Goal: Task Accomplishment & Management: Use online tool/utility

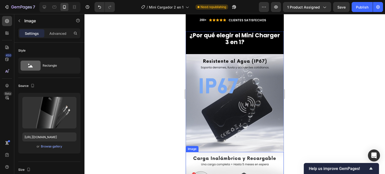
scroll to position [1348, 0]
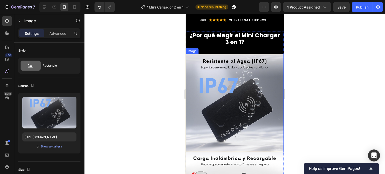
click at [243, 92] on img at bounding box center [235, 103] width 98 height 98
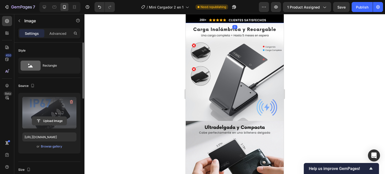
click at [46, 122] on input "file" at bounding box center [49, 121] width 35 height 9
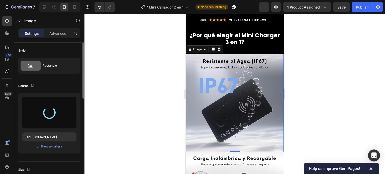
scroll to position [1378, 0]
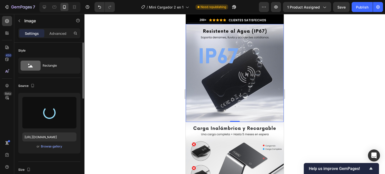
type input "[URL][DOMAIN_NAME]"
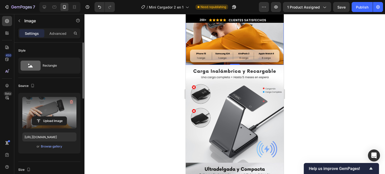
scroll to position [1435, 0]
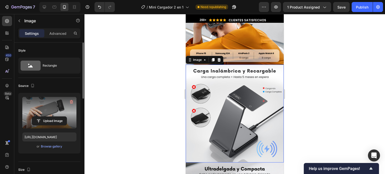
click at [252, 100] on img at bounding box center [235, 114] width 98 height 98
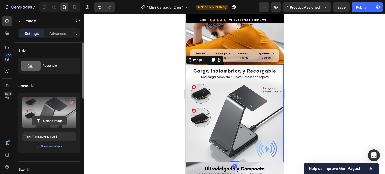
click at [50, 123] on input "file" at bounding box center [49, 121] width 35 height 9
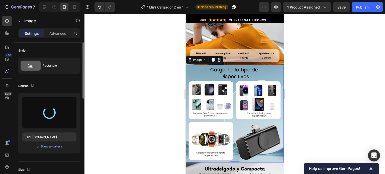
type input "[URL][DOMAIN_NAME]"
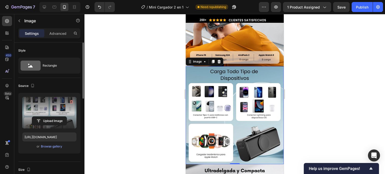
scroll to position [1511, 0]
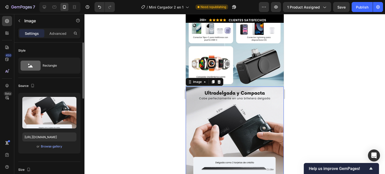
click at [244, 109] on img at bounding box center [235, 136] width 98 height 98
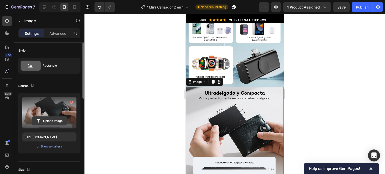
click at [56, 118] on input "file" at bounding box center [49, 121] width 35 height 9
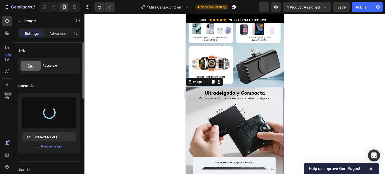
type input "[URL][DOMAIN_NAME]"
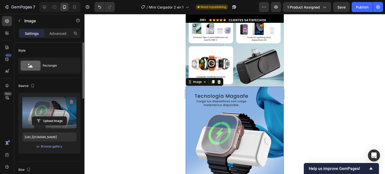
scroll to position [1612, 0]
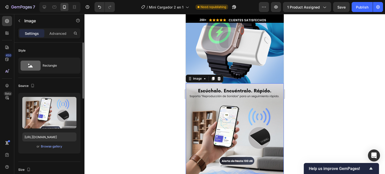
click at [247, 116] on img at bounding box center [235, 132] width 98 height 98
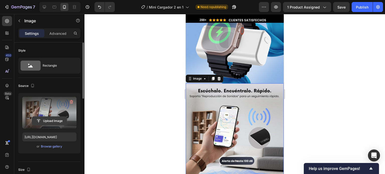
click at [55, 118] on input "file" at bounding box center [49, 121] width 35 height 9
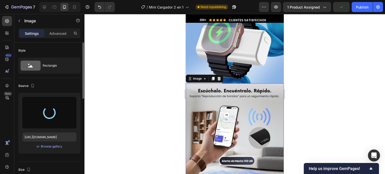
type input "[URL][DOMAIN_NAME]"
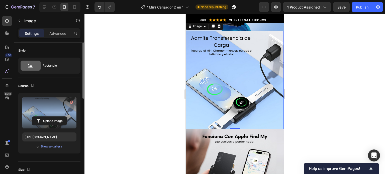
scroll to position [1725, 0]
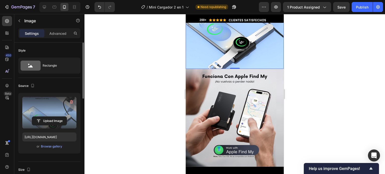
click at [257, 114] on img at bounding box center [235, 118] width 98 height 98
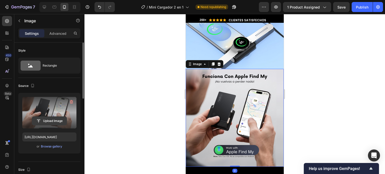
click at [58, 123] on input "file" at bounding box center [49, 121] width 35 height 9
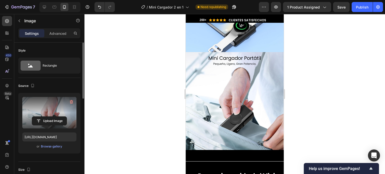
scroll to position [1742, 0]
click at [234, 68] on img at bounding box center [235, 101] width 98 height 98
click at [56, 118] on input "file" at bounding box center [49, 121] width 35 height 9
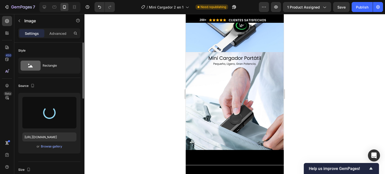
type input "[URL][DOMAIN_NAME]"
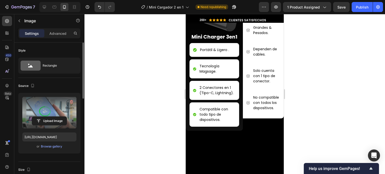
scroll to position [2076, 0]
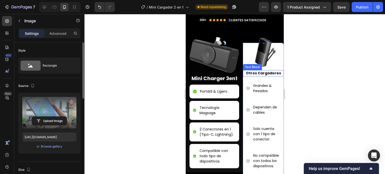
click at [266, 74] on strong "Otros Cargadores" at bounding box center [263, 73] width 35 height 5
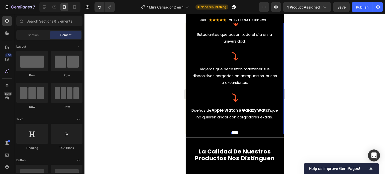
scroll to position [2045, 0]
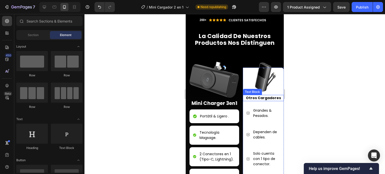
click at [276, 100] on strong "Otros Cargadores" at bounding box center [263, 97] width 35 height 5
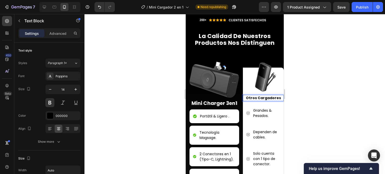
click at [276, 100] on strong "Otros Cargadores" at bounding box center [263, 97] width 35 height 5
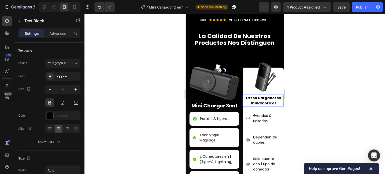
click at [303, 111] on div at bounding box center [234, 94] width 300 height 160
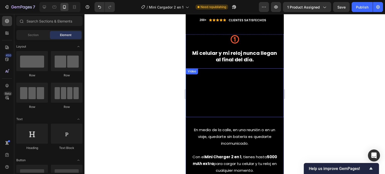
scroll to position [756, 0]
click at [225, 94] on video at bounding box center [235, 93] width 98 height 49
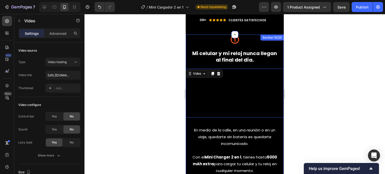
scroll to position [781, 0]
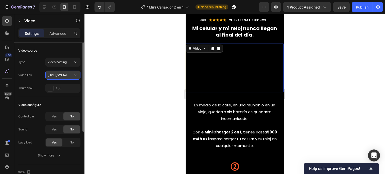
click at [68, 78] on input "[URL][DOMAIN_NAME]" at bounding box center [62, 75] width 35 height 9
paste input "47b704788dab4ca7a0aa4f87b2653ca5"
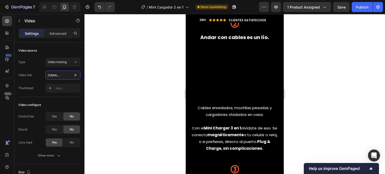
scroll to position [924, 0]
type input "[URL][DOMAIN_NAME]"
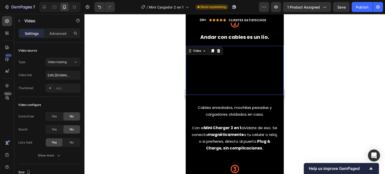
click at [216, 95] on video at bounding box center [235, 70] width 98 height 49
click at [52, 74] on input "[URL][DOMAIN_NAME]" at bounding box center [62, 75] width 35 height 9
paste input "243a116d1af64cdab4d1c84ca06be9c2"
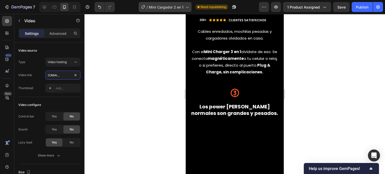
type input "[URL][DOMAIN_NAME]"
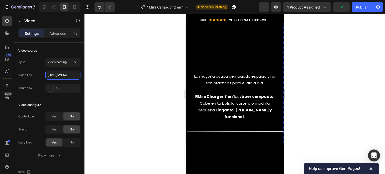
scroll to position [1152, 0]
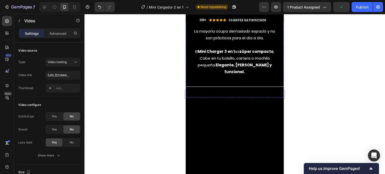
click at [58, 79] on input "[URL][DOMAIN_NAME]" at bounding box center [62, 75] width 35 height 9
paste input "47b704788dab4ca7a0aa4f87b2653ca5"
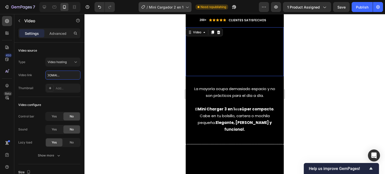
scroll to position [0, 0]
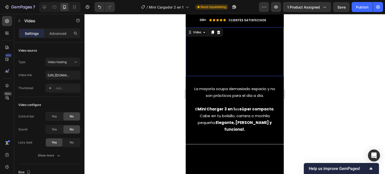
click at [234, 76] on video at bounding box center [235, 51] width 98 height 49
click at [57, 74] on input "[URL][DOMAIN_NAME]" at bounding box center [62, 75] width 35 height 9
paste input "[URL][DOMAIN_NAME]"
type input "https://[URL][DOMAIN_NAME][DOMAIN_NAME]"
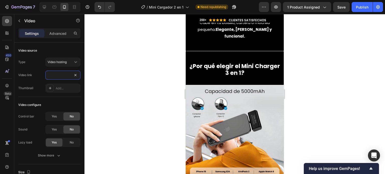
scroll to position [1159, 0]
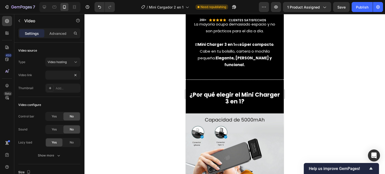
click at [331, 83] on div at bounding box center [234, 94] width 300 height 160
click at [67, 74] on input "https://[URL][DOMAIN_NAME][DOMAIN_NAME]" at bounding box center [62, 75] width 35 height 9
paste input "[DOMAIN_NAME][URL]"
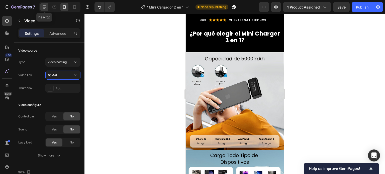
type input "[URL][DOMAIN_NAME]"
click at [43, 7] on icon at bounding box center [44, 7] width 3 height 3
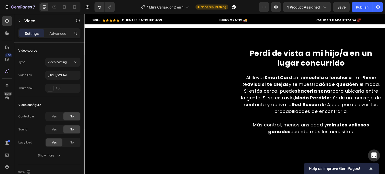
scroll to position [612, 0]
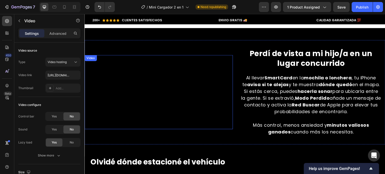
click at [182, 75] on video at bounding box center [158, 92] width 148 height 74
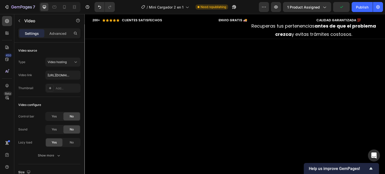
scroll to position [926, 0]
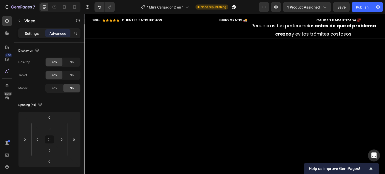
click at [34, 33] on p "Settings" at bounding box center [32, 33] width 14 height 5
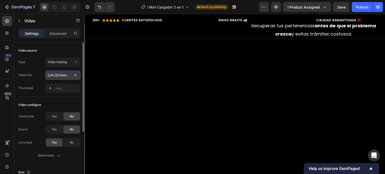
click at [62, 74] on input "[URL][DOMAIN_NAME]" at bounding box center [62, 75] width 35 height 9
paste input "339907961af24d068540fab7ca78480b"
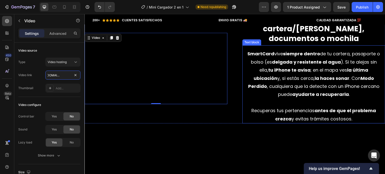
scroll to position [840, 0]
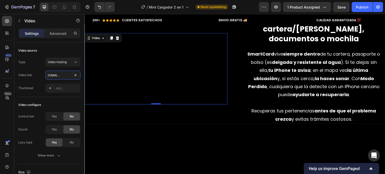
type input "[URL][DOMAIN_NAME]"
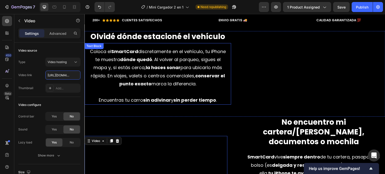
scroll to position [698, 0]
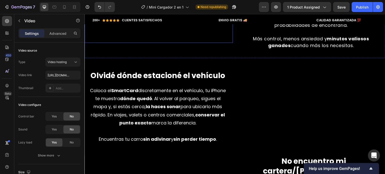
click at [156, 43] on video at bounding box center [158, 6] width 148 height 74
click at [54, 70] on div "Type Video hosting Video link [URL][DOMAIN_NAME] Thumbnail Add..." at bounding box center [49, 75] width 62 height 35
click at [57, 75] on input "[URL][DOMAIN_NAME]" at bounding box center [62, 75] width 35 height 9
paste input "47b704788dab4ca7a0aa4f87b2653ca5"
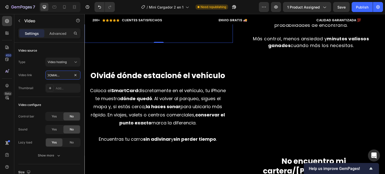
type input "[URL][DOMAIN_NAME]"
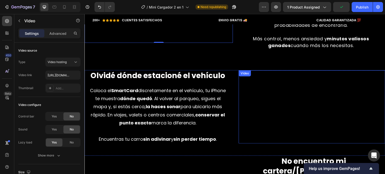
click at [284, 135] on video at bounding box center [311, 106] width 147 height 73
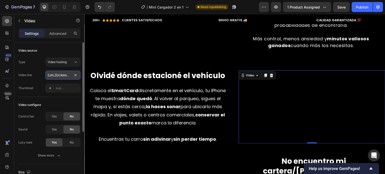
click at [65, 79] on input "[URL][DOMAIN_NAME]" at bounding box center [62, 75] width 35 height 9
paste input "243a116d1af64cdab4d1c84ca06be9c2"
type input "[URL][DOMAIN_NAME]"
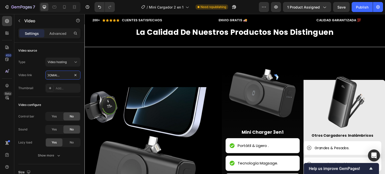
scroll to position [1168, 0]
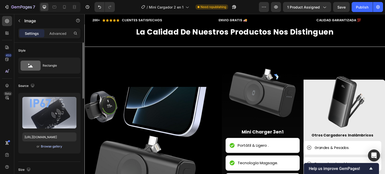
click at [56, 147] on div "Browse gallery" at bounding box center [51, 146] width 21 height 5
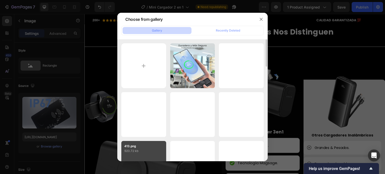
click at [143, 149] on p "920.72 kb" at bounding box center [143, 151] width 39 height 5
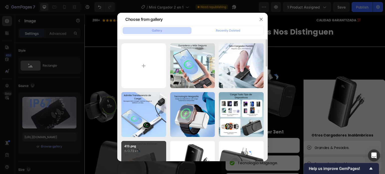
type input "[URL][DOMAIN_NAME]"
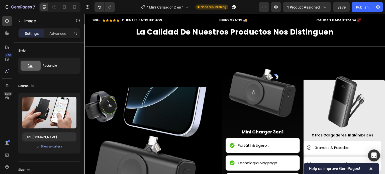
click at [58, 146] on div "Browse gallery" at bounding box center [51, 146] width 21 height 5
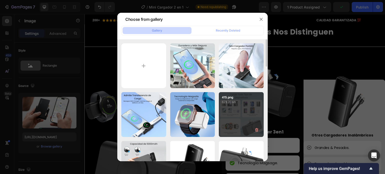
click at [232, 104] on p "623.20 kb" at bounding box center [241, 102] width 39 height 5
type input "[URL][DOMAIN_NAME]"
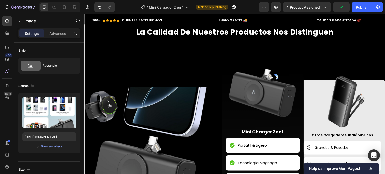
scroll to position [1253, 0]
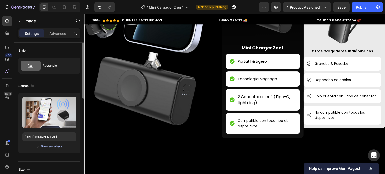
click at [53, 147] on div "Browse gallery" at bounding box center [51, 146] width 21 height 5
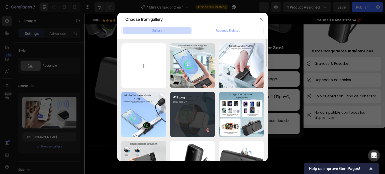
click at [194, 121] on div "419.png 887.00 kb" at bounding box center [192, 114] width 45 height 45
type input "[URL][DOMAIN_NAME]"
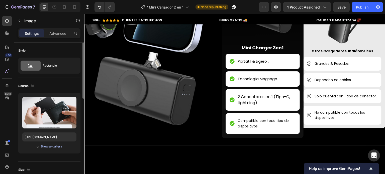
click at [59, 145] on div "Browse gallery" at bounding box center [51, 146] width 21 height 5
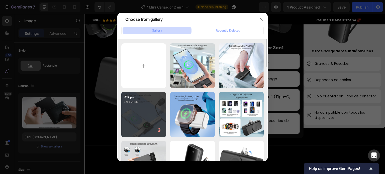
click at [130, 116] on div "417.png 690.21 kb" at bounding box center [143, 114] width 45 height 45
type input "[URL][DOMAIN_NAME]"
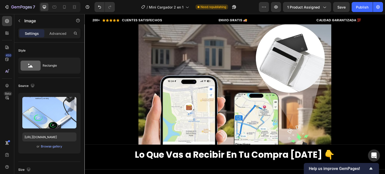
scroll to position [2076, 0]
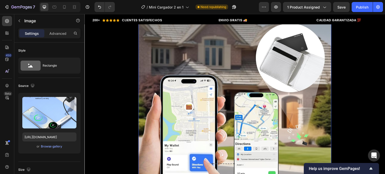
click at [211, 88] on img at bounding box center [234, 83] width 193 height 193
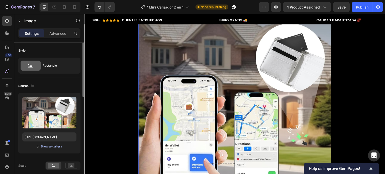
click at [44, 147] on div "Browse gallery" at bounding box center [51, 146] width 21 height 5
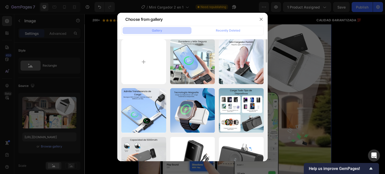
scroll to position [0, 0]
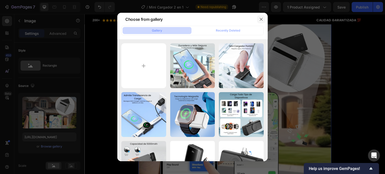
click at [258, 20] on button "button" at bounding box center [261, 19] width 8 height 8
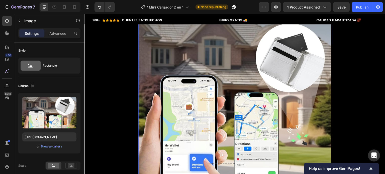
click at [236, 104] on img at bounding box center [234, 83] width 193 height 193
click at [57, 146] on div "Browse gallery" at bounding box center [51, 146] width 21 height 5
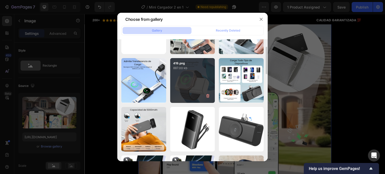
scroll to position [34, 0]
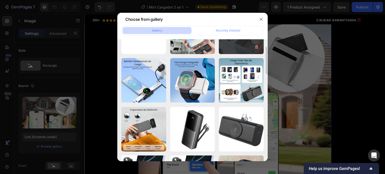
click at [236, 41] on div "416.png 980.53 kb" at bounding box center [241, 31] width 45 height 45
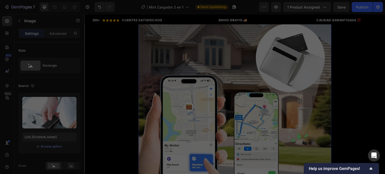
type input "[URL][DOMAIN_NAME]"
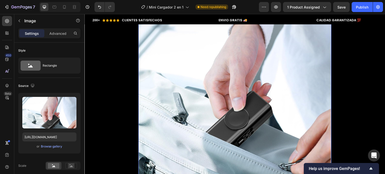
scroll to position [1997, 0]
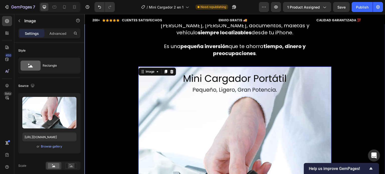
click at [344, 79] on div "¿Por qué comprar SmartCard [DATE]? Heading Con SmartCard dejas de adivinar y em…" at bounding box center [234, 154] width 301 height 325
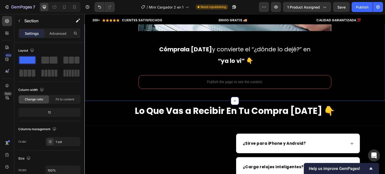
scroll to position [2198, 0]
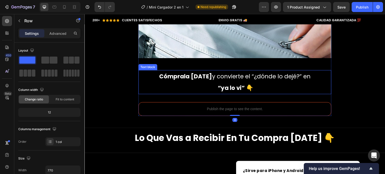
click at [253, 83] on p "“ya lo vi” 👇" at bounding box center [235, 88] width 173 height 12
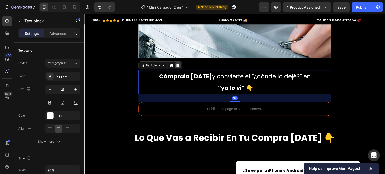
click at [176, 66] on icon at bounding box center [178, 65] width 4 height 4
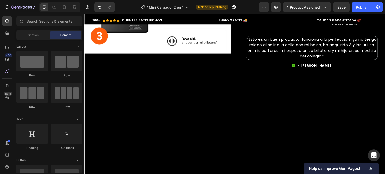
scroll to position [290, 0]
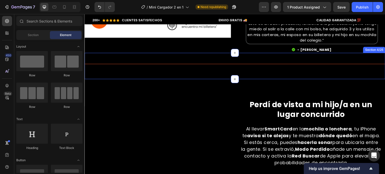
click at [210, 75] on div "Title Line Section 4/25" at bounding box center [234, 66] width 301 height 26
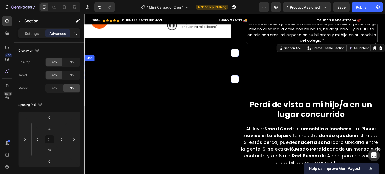
click at [188, 63] on div "Title Line" at bounding box center [234, 64] width 301 height 6
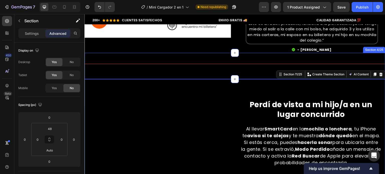
click at [192, 73] on div "Title Line Section 4/25" at bounding box center [234, 66] width 301 height 26
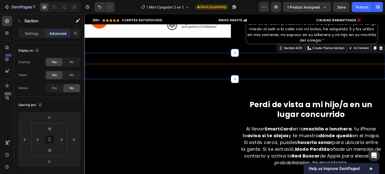
scroll to position [303, 0]
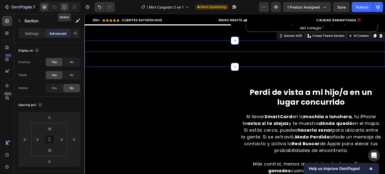
click at [65, 7] on icon at bounding box center [64, 7] width 5 height 5
type input "Auto"
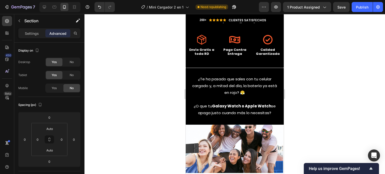
scroll to position [298, 0]
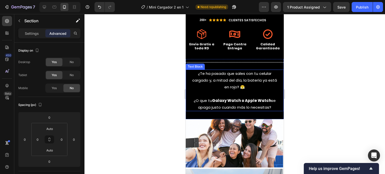
click at [223, 79] on p "¿Te ha pasado que sales con tu celular cargado y, a mitad del día, la batería y…" at bounding box center [234, 80] width 87 height 20
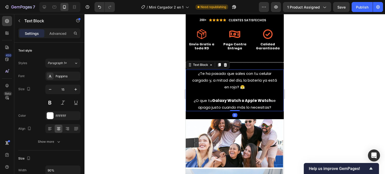
click at [197, 70] on p "¿Te ha pasado que sales con tu celular cargado y, a mitad del día, la batería y…" at bounding box center [234, 80] width 87 height 20
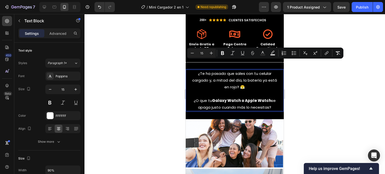
drag, startPoint x: 193, startPoint y: 63, endPoint x: 273, endPoint y: 101, distance: 87.6
click at [273, 101] on div "¿Te ha pasado que sales con tu celular cargado y, a mitad del día, la batería y…" at bounding box center [235, 91] width 88 height 42
copy div "¿Te ha pasado que sales con tu celular cargado y, a mitad del día, la batería y…"
click at [47, 6] on div at bounding box center [44, 7] width 8 height 8
type input "18"
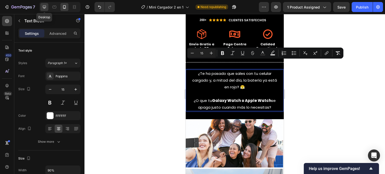
type input "100%"
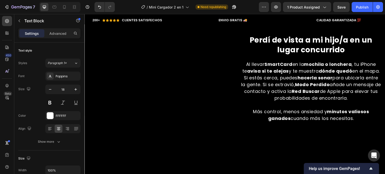
scroll to position [288, 0]
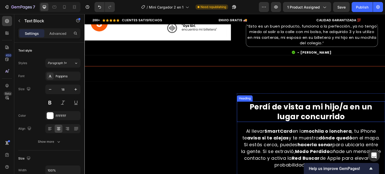
click at [278, 122] on h2 "Perdí de vista a mi hijo/a en un lugar concurrido" at bounding box center [311, 111] width 141 height 21
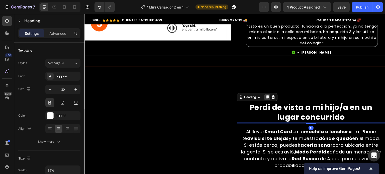
click at [266, 99] on icon at bounding box center [267, 97] width 4 height 4
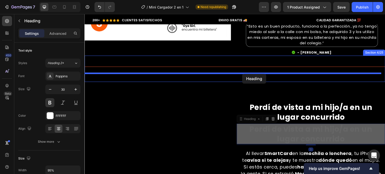
drag, startPoint x: 242, startPoint y: 130, endPoint x: 242, endPoint y: 74, distance: 55.9
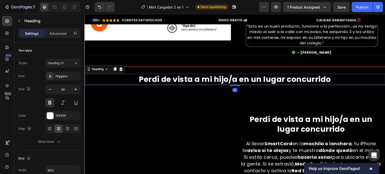
click at [220, 78] on h2 "Perdí de vista a mi hijo/a en un lugar concurrido" at bounding box center [235, 79] width 286 height 11
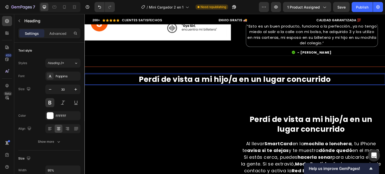
click at [341, 87] on div "Title Line Perdí de vista a mi hijo/a en un lugar concurrido Heading 5 Section …" at bounding box center [234, 75] width 301 height 38
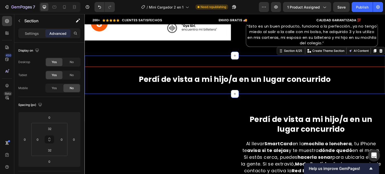
click at [331, 79] on p "Perdí de vista a mi hijo/a en un lugar concurrido" at bounding box center [234, 79] width 285 height 10
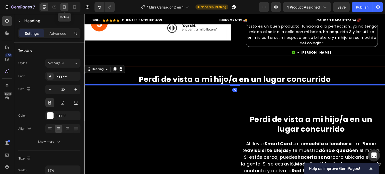
click at [63, 5] on icon at bounding box center [64, 7] width 5 height 5
type input "35"
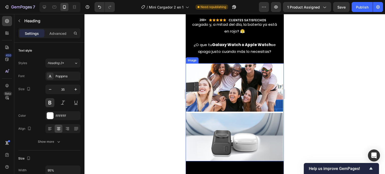
scroll to position [254, 0]
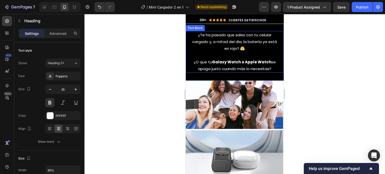
click at [223, 43] on p "¿Te ha pasado que sales con tu celular cargado y, a mitad del día, la batería y…" at bounding box center [234, 42] width 87 height 20
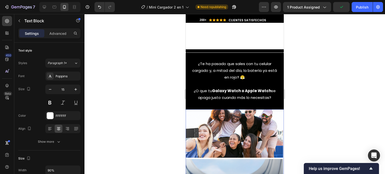
scroll to position [224, 0]
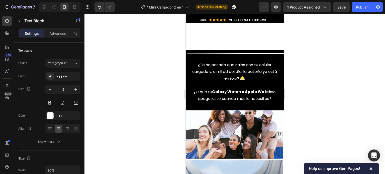
click at [245, 88] on p "¿O que tu Galaxy Watch o Apple Watch se apaga justo cuando más lo necesitas?" at bounding box center [234, 92] width 87 height 20
click at [277, 103] on div "Title Line ¿Te ha pasado que sales con tu celular cargado y, a mitad del día, l…" at bounding box center [235, 80] width 98 height 60
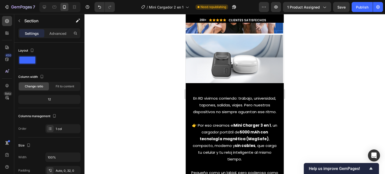
scroll to position [99, 0]
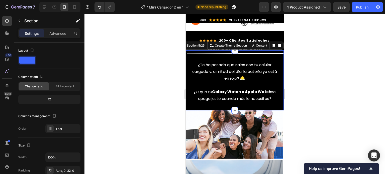
click at [308, 103] on div at bounding box center [234, 94] width 300 height 160
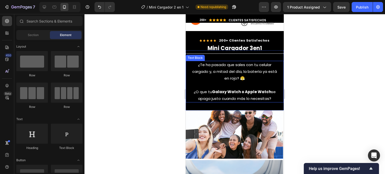
click at [264, 95] on p "¿O que tu Galaxy Watch o Apple Watch se apaga justo cuando más lo necesitas?" at bounding box center [234, 92] width 87 height 20
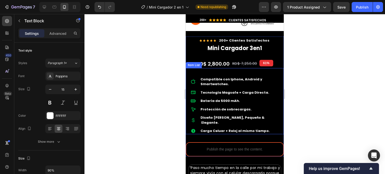
click at [267, 100] on div "Compatible con Iphone, Android y Smartwatches. Tecnología Magsafe + Carga Direc…" at bounding box center [235, 105] width 88 height 58
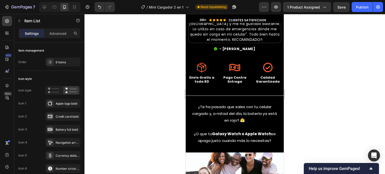
scroll to position [324, 0]
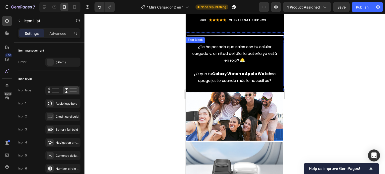
click at [249, 45] on p "¿Te ha pasado que sales con tu celular cargado y, a mitad del día, la batería y…" at bounding box center [234, 53] width 87 height 20
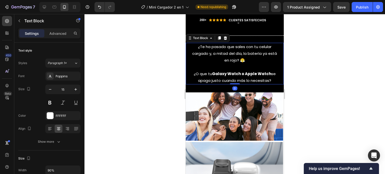
click at [265, 71] on strong "Galaxy Watch o Apple Watch" at bounding box center [241, 73] width 59 height 5
drag, startPoint x: 271, startPoint y: 70, endPoint x: 192, endPoint y: 40, distance: 84.5
click at [192, 43] on div "¿Te ha pasado que sales con tu celular cargado y, a mitad del día, la batería y…" at bounding box center [235, 64] width 88 height 42
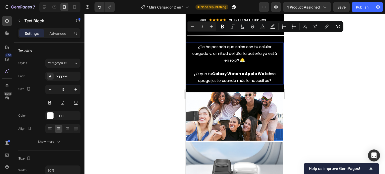
copy div "¿Te ha pasado que sales con tu celular cargado y, a mitad del día, la batería y…"
click at [47, 11] on div at bounding box center [44, 7] width 8 height 8
type input "18"
type input "100%"
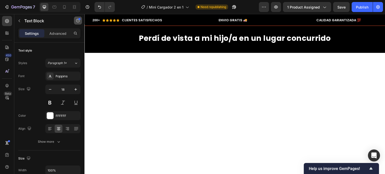
scroll to position [311, 0]
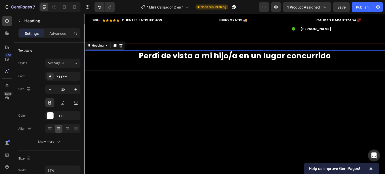
click at [297, 57] on h2 "Perdí de vista a mi hijo/a en un lugar concurrido" at bounding box center [235, 55] width 286 height 11
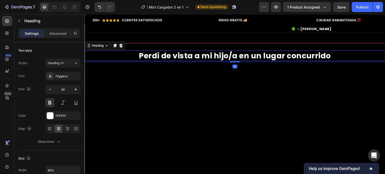
click at [332, 58] on h2 "Perdí de vista a mi hijo/a en un lugar concurrido" at bounding box center [235, 55] width 286 height 11
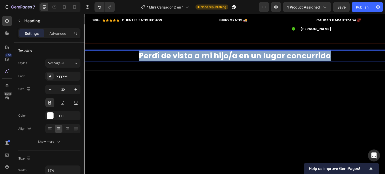
drag, startPoint x: 343, startPoint y: 56, endPoint x: 134, endPoint y: 60, distance: 209.0
click at [134, 60] on h2 "Perdí de vista a mi hijo/a en un lugar concurrido" at bounding box center [235, 55] width 286 height 11
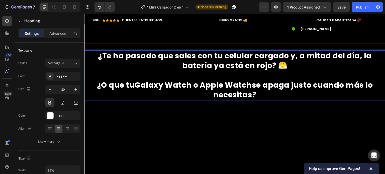
drag, startPoint x: 259, startPoint y: 91, endPoint x: 88, endPoint y: 53, distance: 175.5
click at [88, 53] on div "¿Te ha pasado que sales con tu celular cargado y, a mitad del día, la batería y…" at bounding box center [234, 75] width 301 height 50
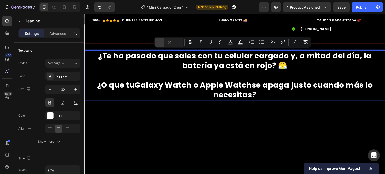
click at [162, 43] on icon "Editor contextual toolbar" at bounding box center [159, 42] width 5 height 5
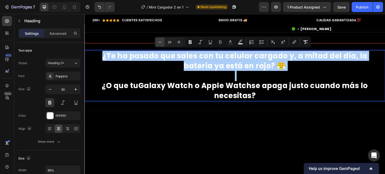
click at [162, 43] on icon "Editor contextual toolbar" at bounding box center [159, 42] width 5 height 5
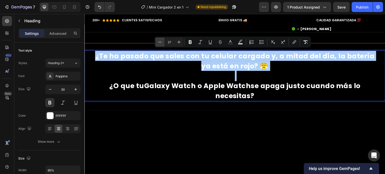
click at [162, 43] on icon "Editor contextual toolbar" at bounding box center [159, 42] width 5 height 5
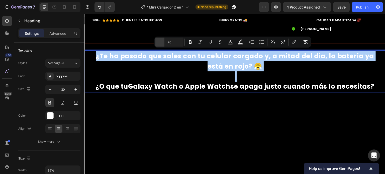
click at [162, 43] on icon "Editor contextual toolbar" at bounding box center [159, 42] width 5 height 5
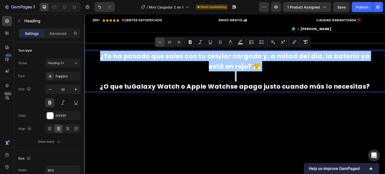
click at [162, 43] on icon "Editor contextual toolbar" at bounding box center [159, 42] width 5 height 5
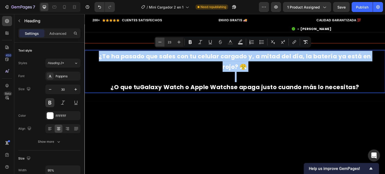
click at [162, 43] on icon "Editor contextual toolbar" at bounding box center [159, 42] width 5 height 5
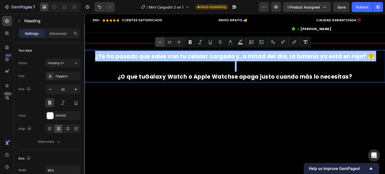
click at [162, 43] on icon "Editor contextual toolbar" at bounding box center [159, 42] width 5 height 5
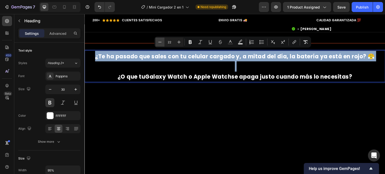
type input "21"
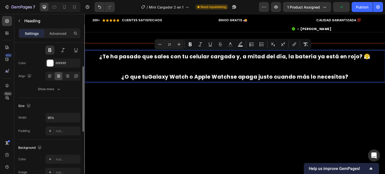
scroll to position [53, 0]
click at [49, 120] on input "95%" at bounding box center [63, 117] width 35 height 9
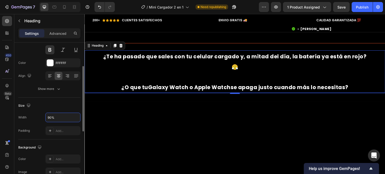
type input "90%"
click at [62, 106] on div "Size" at bounding box center [49, 106] width 62 height 8
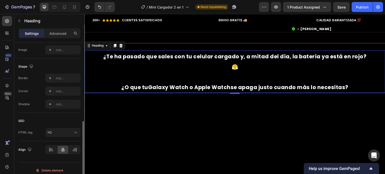
scroll to position [179, 0]
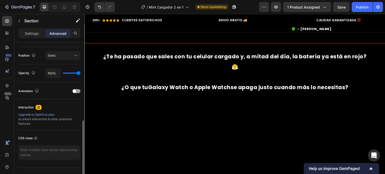
scroll to position [0, 0]
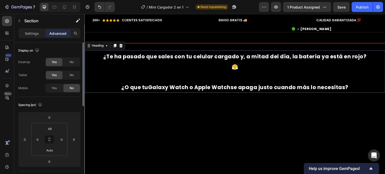
click at [255, 81] on h2 "¿Te ha pasado que sales con tu celular cargado y, a mitad del día, la batería y…" at bounding box center [234, 71] width 271 height 42
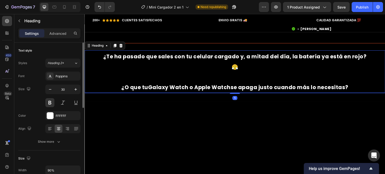
click at [237, 72] on h2 "¿Te ha pasado que sales con tu celular cargado y, a mitad del día, la batería y…" at bounding box center [234, 71] width 271 height 42
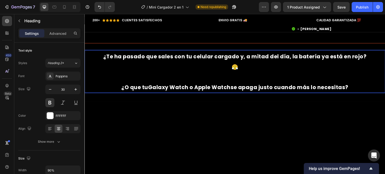
click at [212, 71] on p "¿Te ha pasado que sales con tu celular cargado y, a mitad del día, la batería y…" at bounding box center [235, 71] width 270 height 41
click at [238, 72] on p "¿Te ha pasado que sales con tu celular cargado y, a mitad del día, la batería y…" at bounding box center [235, 71] width 270 height 41
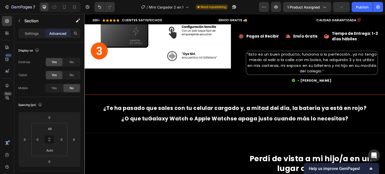
scroll to position [269, 0]
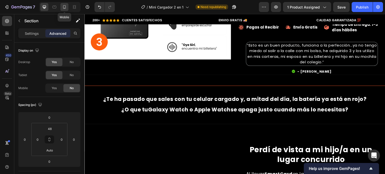
click at [65, 6] on icon at bounding box center [64, 7] width 5 height 5
type input "32"
type input "2"
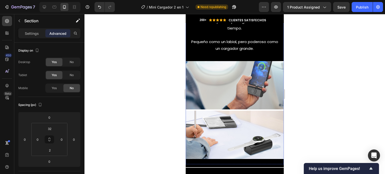
scroll to position [570, 0]
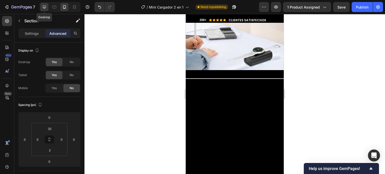
click at [45, 7] on icon at bounding box center [44, 7] width 3 height 3
type input "48"
type input "Auto"
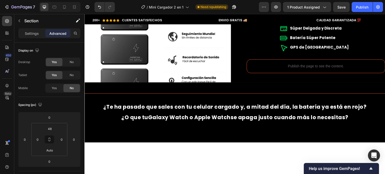
scroll to position [279, 0]
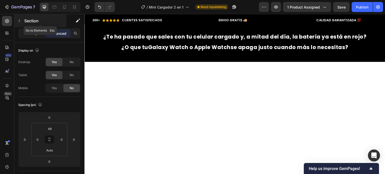
click at [20, 17] on button "button" at bounding box center [19, 21] width 8 height 8
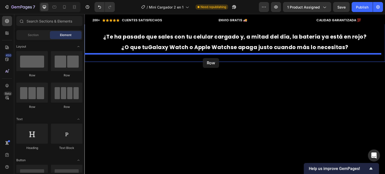
drag, startPoint x: 152, startPoint y: 82, endPoint x: 228, endPoint y: 49, distance: 83.2
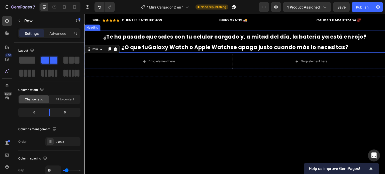
click at [233, 48] on span "¿O que tu Galaxy Watch o Apple Watch se apaga justo cuando más lo necesitas?" at bounding box center [234, 47] width 227 height 7
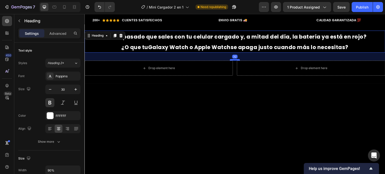
drag, startPoint x: 235, startPoint y: 53, endPoint x: 235, endPoint y: 60, distance: 6.8
click at [235, 60] on div at bounding box center [235, 60] width 10 height 2
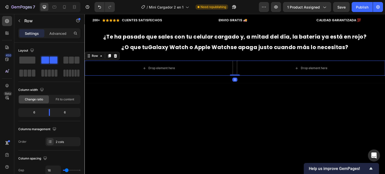
click at [233, 69] on div "Drop element here Drop element here Row 0" at bounding box center [234, 68] width 301 height 15
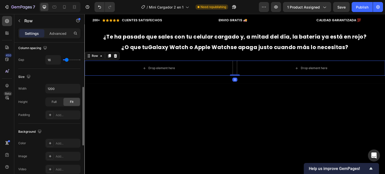
scroll to position [110, 0]
click at [49, 87] on input "1200" at bounding box center [63, 88] width 35 height 9
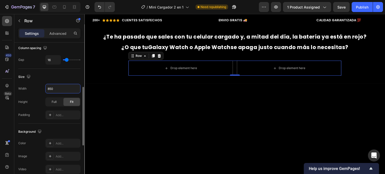
type input "850"
click at [62, 77] on div "Size" at bounding box center [49, 77] width 62 height 8
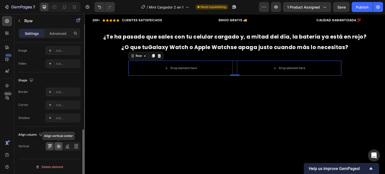
click at [61, 144] on div at bounding box center [59, 146] width 8 height 8
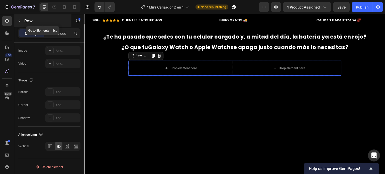
click at [22, 22] on button "button" at bounding box center [19, 21] width 8 height 8
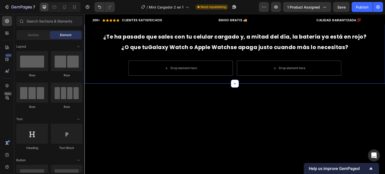
click at [230, 57] on div "Title Line ¿Te ha pasado que sales con tu celular cargado y, a mitad del día, l…" at bounding box center [234, 47] width 301 height 55
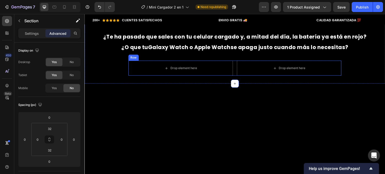
click at [233, 65] on div "Drop element here Drop element here Row" at bounding box center [234, 68] width 213 height 15
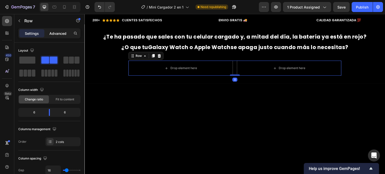
click at [60, 31] on p "Advanced" at bounding box center [57, 33] width 17 height 5
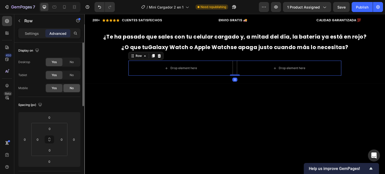
click at [75, 86] on div "No" at bounding box center [71, 88] width 17 height 8
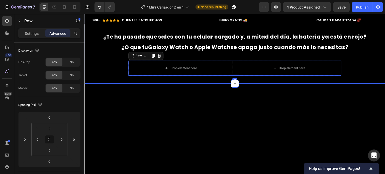
click at [121, 60] on div "Title Line ¿Te ha pasado que sales con tu celular cargado y, a mitad del día, l…" at bounding box center [234, 47] width 301 height 55
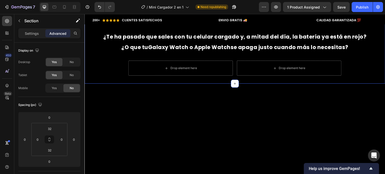
click at [104, 64] on div "Title Line ¿Te ha pasado que sales con tu celular cargado y, a mitad del día, l…" at bounding box center [234, 47] width 301 height 55
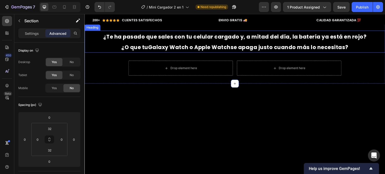
click at [148, 45] on strong "Galaxy Watch o Apple Watch" at bounding box center [189, 47] width 82 height 7
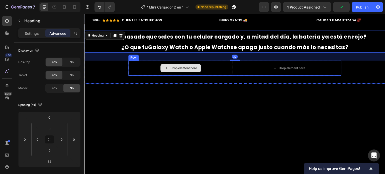
click at [211, 67] on div "Drop element here" at bounding box center [180, 68] width 104 height 15
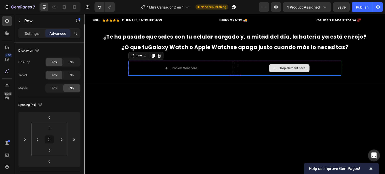
click at [250, 65] on div "Drop element here" at bounding box center [289, 68] width 104 height 15
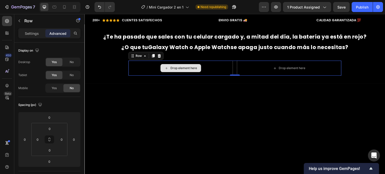
click at [225, 66] on div "Drop element here" at bounding box center [180, 68] width 104 height 15
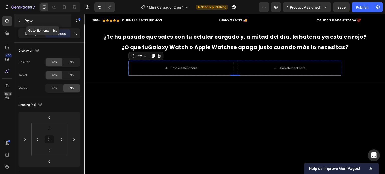
click at [26, 19] on p "Row" at bounding box center [45, 21] width 43 height 6
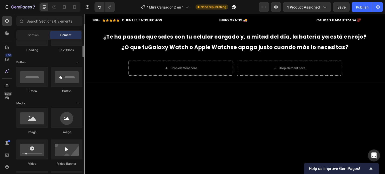
scroll to position [99, 0]
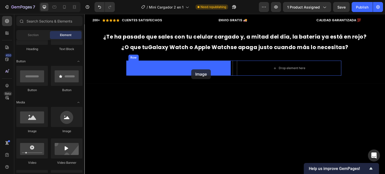
drag, startPoint x: 120, startPoint y: 130, endPoint x: 191, endPoint y: 69, distance: 93.3
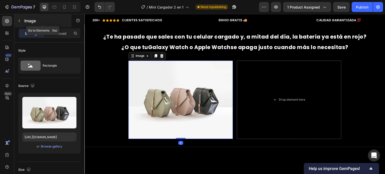
click at [29, 16] on div "Image" at bounding box center [42, 20] width 57 height 13
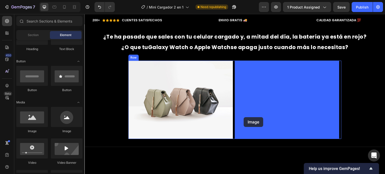
drag, startPoint x: 120, startPoint y: 136, endPoint x: 253, endPoint y: 115, distance: 135.1
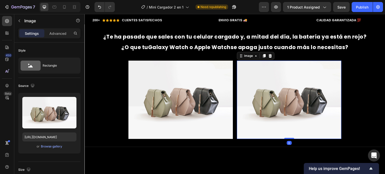
click at [165, 94] on img at bounding box center [180, 100] width 104 height 78
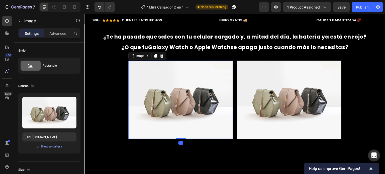
scroll to position [197, 0]
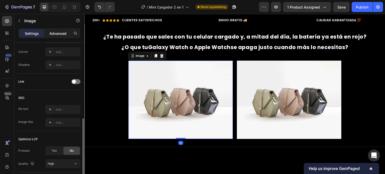
click at [60, 35] on p "Advanced" at bounding box center [57, 33] width 17 height 5
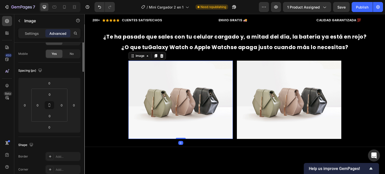
scroll to position [0, 0]
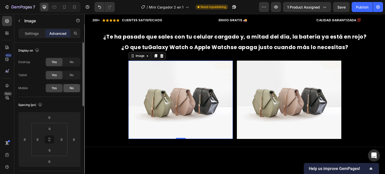
click at [71, 85] on div "No" at bounding box center [71, 88] width 17 height 8
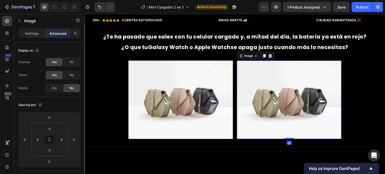
click at [280, 91] on img at bounding box center [289, 100] width 104 height 78
click at [70, 89] on span "No" at bounding box center [72, 88] width 4 height 5
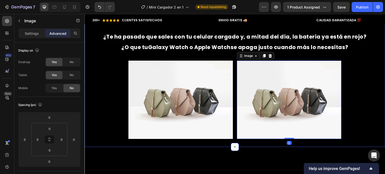
click at [161, 91] on img at bounding box center [180, 100] width 104 height 78
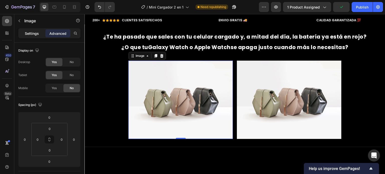
click at [32, 34] on p "Settings" at bounding box center [32, 33] width 14 height 5
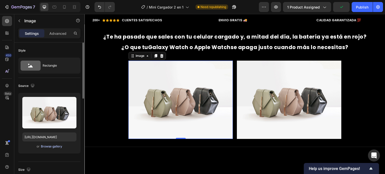
click at [60, 149] on button "Browse gallery" at bounding box center [52, 146] width 22 height 5
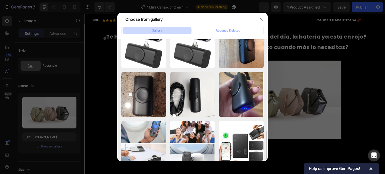
scroll to position [213, 0]
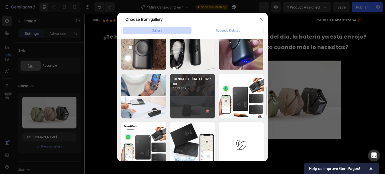
click at [188, 98] on div "TIENDAZO - [DATE]...82.png 1079.86 kb" at bounding box center [192, 96] width 45 height 45
type input "[URL][DOMAIN_NAME]"
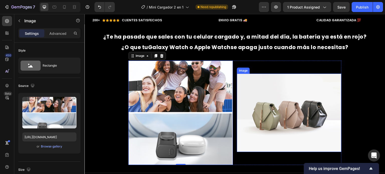
click at [284, 104] on img at bounding box center [289, 113] width 104 height 78
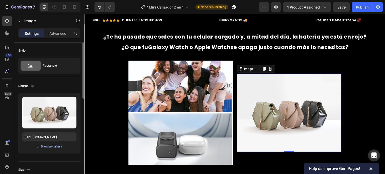
click at [55, 148] on div "Browse gallery" at bounding box center [51, 146] width 21 height 5
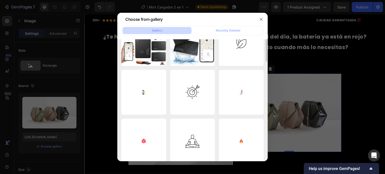
scroll to position [216, 0]
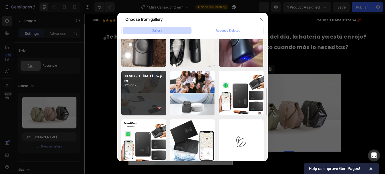
click at [139, 91] on div "TIENDAZO - [DATE]...57.png 925.06 kb" at bounding box center [143, 93] width 45 height 45
type input "[URL][DOMAIN_NAME]"
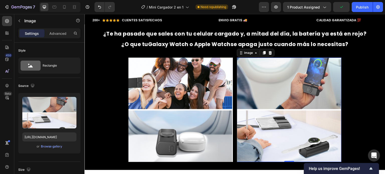
scroll to position [254, 0]
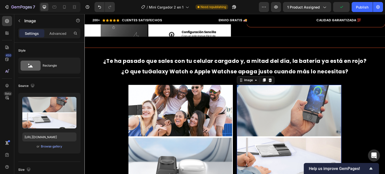
click at [206, 67] on h2 "¿Te ha pasado que sales con tu celular cargado y, a mitad del día, la batería y…" at bounding box center [234, 66] width 271 height 22
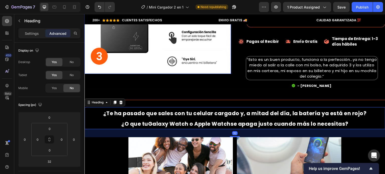
click at [114, 51] on img at bounding box center [157, 0] width 147 height 147
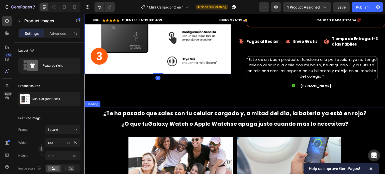
click at [157, 115] on span "¿Te ha pasado que sales con tu celular cargado y, a mitad del día, la batería y…" at bounding box center [234, 113] width 263 height 7
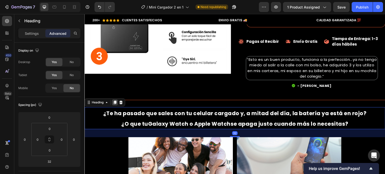
click at [114, 104] on div at bounding box center [115, 102] width 6 height 6
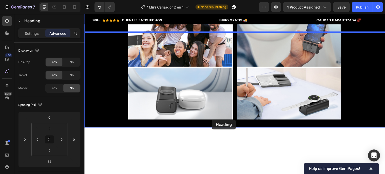
scroll to position [414, 0]
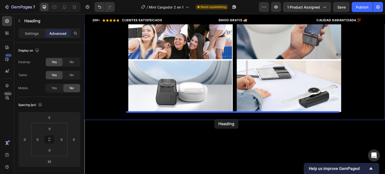
drag, startPoint x: 92, startPoint y: 132, endPoint x: 214, endPoint y: 119, distance: 123.1
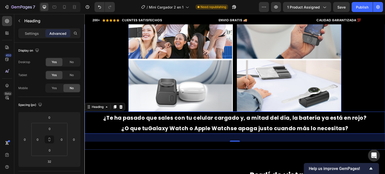
click at [234, 106] on div "Image Image Row" at bounding box center [234, 59] width 213 height 104
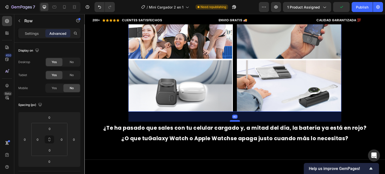
drag, startPoint x: 234, startPoint y: 110, endPoint x: 237, endPoint y: 121, distance: 10.5
click at [237, 121] on div at bounding box center [235, 121] width 10 height 2
type input "40"
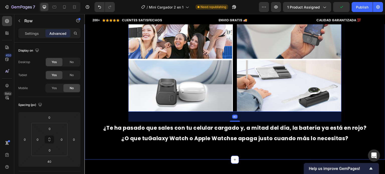
click at [352, 110] on div "Title Line ¿Te ha pasado que sales con tu celular cargado y, a mitad del día, l…" at bounding box center [234, 59] width 301 height 185
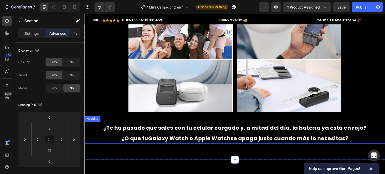
click at [267, 136] on span "¿O que tu Galaxy Watch o Apple Watch se apaga justo cuando más lo necesitas?" at bounding box center [234, 138] width 227 height 7
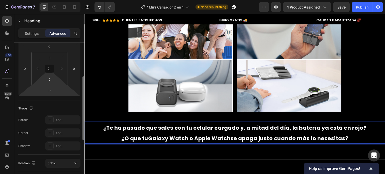
scroll to position [73, 0]
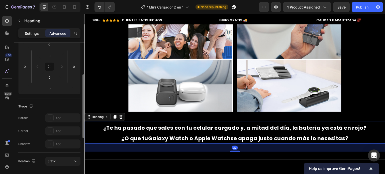
click at [30, 29] on div "Settings" at bounding box center [31, 33] width 25 height 8
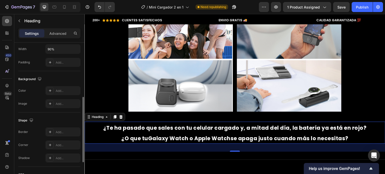
scroll to position [179, 0]
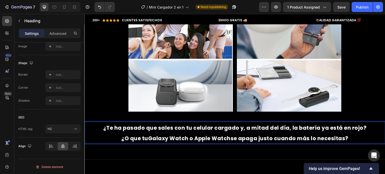
drag, startPoint x: 101, startPoint y: 129, endPoint x: 358, endPoint y: 142, distance: 258.1
click at [358, 142] on p "¿Te ha pasado que sales con tu celular cargado y, a mitad del día, la batería y…" at bounding box center [235, 132] width 270 height 21
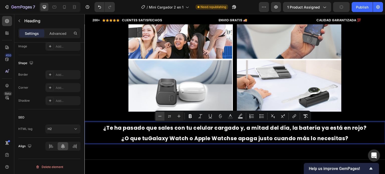
click at [162, 116] on icon "Editor contextual toolbar" at bounding box center [159, 116] width 5 height 5
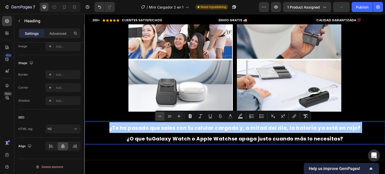
click at [162, 116] on icon "Editor contextual toolbar" at bounding box center [159, 116] width 5 height 5
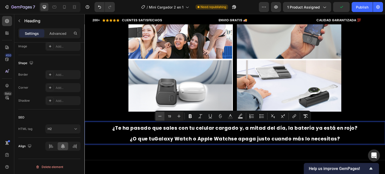
click at [162, 116] on icon "Editor contextual toolbar" at bounding box center [159, 116] width 5 height 5
type input "18"
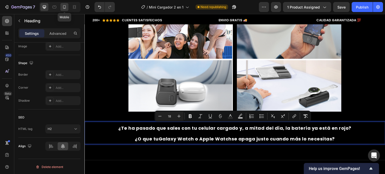
click at [67, 7] on icon at bounding box center [64, 7] width 5 height 5
type input "35"
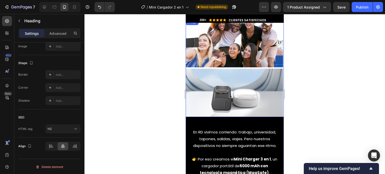
scroll to position [464, 0]
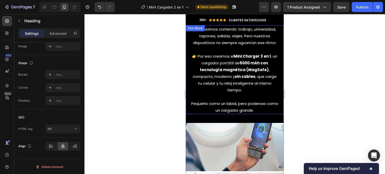
click at [207, 29] on div "En RD vivimos corriendo: trabajo, universidad, tapones, salidas, viajes. Pero n…" at bounding box center [235, 69] width 98 height 89
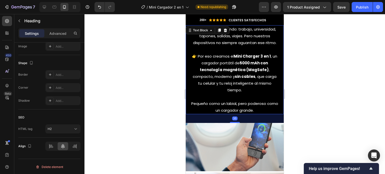
scroll to position [0, 0]
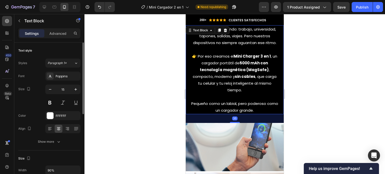
click at [218, 57] on p "👉 Por eso creamos el Mini Charger 3 en 1 , un cargador portátil de 5000 mAh con…" at bounding box center [234, 73] width 87 height 41
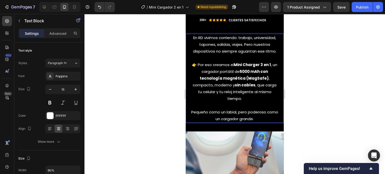
scroll to position [454, 0]
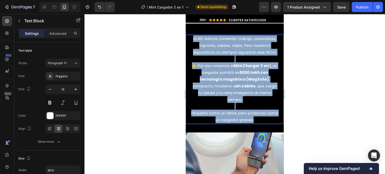
drag, startPoint x: 199, startPoint y: 35, endPoint x: 262, endPoint y: 125, distance: 109.5
click at [262, 124] on div "En RD vivimos corriendo: trabajo, universidad, tapones, salidas, viajes. Pero n…" at bounding box center [235, 79] width 88 height 89
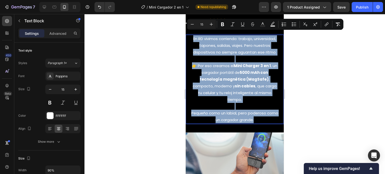
copy div "En RD vivimos corriendo: trabajo, universidad, tapones, salidas, viajes. Pero n…"
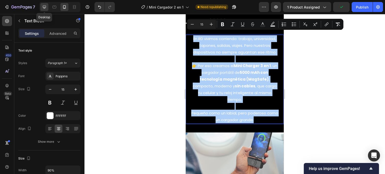
click at [43, 6] on icon at bounding box center [44, 7] width 3 height 3
type input "18"
type input "100%"
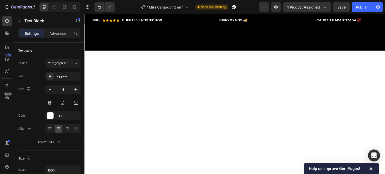
scroll to position [449, 0]
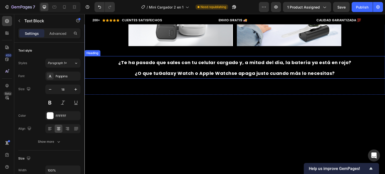
click at [324, 63] on span "¿Te ha pasado que sales con tu celular cargado y, a mitad del día, la batería y…" at bounding box center [234, 62] width 233 height 6
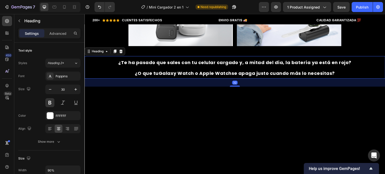
click at [341, 76] on h2 "¿Te ha pasado que sales con tu celular cargado y, a mitad del día, la batería y…" at bounding box center [234, 67] width 271 height 23
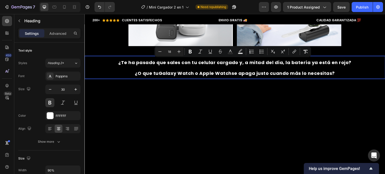
drag, startPoint x: 350, startPoint y: 75, endPoint x: 116, endPoint y: 65, distance: 234.5
click at [116, 65] on p "¿Te ha pasado que sales con tu celular cargado y, a mitad del día, la batería y…" at bounding box center [235, 68] width 270 height 22
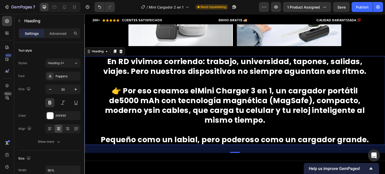
drag, startPoint x: 367, startPoint y: 140, endPoint x: 136, endPoint y: 71, distance: 240.7
click at [136, 71] on div "En RD vivimos corriendo: trabajo, universidad, tapones, salidas, viajes. Pero n…" at bounding box center [234, 100] width 301 height 89
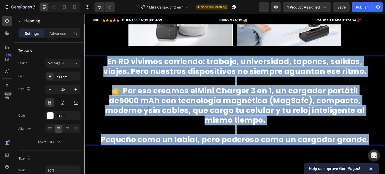
drag, startPoint x: 106, startPoint y: 63, endPoint x: 371, endPoint y: 142, distance: 276.2
click at [371, 142] on div "En RD vivimos corriendo: trabajo, universidad, tapones, salidas, viajes. Pero n…" at bounding box center [234, 100] width 301 height 89
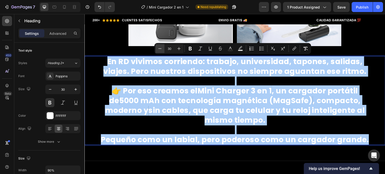
click at [155, 47] on button "Minus" at bounding box center [159, 48] width 9 height 9
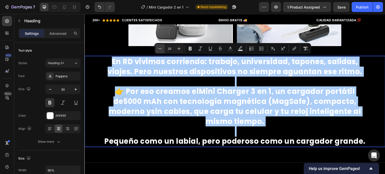
click at [155, 47] on button "Minus" at bounding box center [159, 48] width 9 height 9
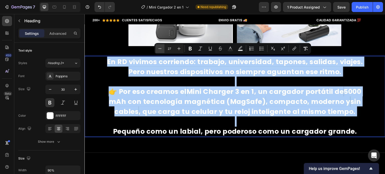
click at [155, 47] on button "Minus" at bounding box center [159, 48] width 9 height 9
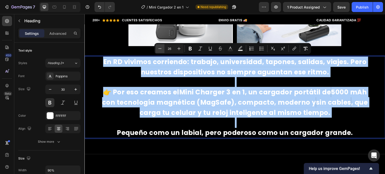
click at [155, 47] on button "Minus" at bounding box center [159, 48] width 9 height 9
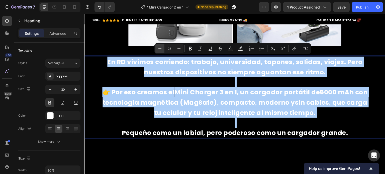
click at [155, 47] on button "Minus" at bounding box center [159, 48] width 9 height 9
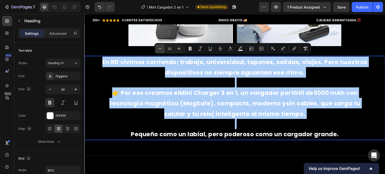
click at [155, 47] on button "Minus" at bounding box center [159, 48] width 9 height 9
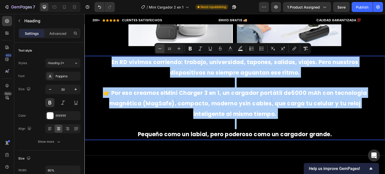
click at [155, 47] on button "Minus" at bounding box center [159, 48] width 9 height 9
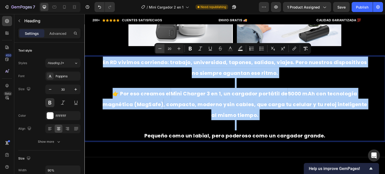
click at [155, 47] on button "Minus" at bounding box center [159, 48] width 9 height 9
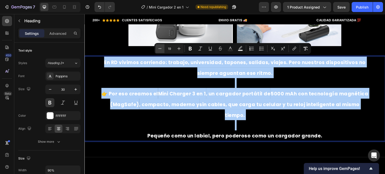
click at [155, 47] on button "Minus" at bounding box center [159, 48] width 9 height 9
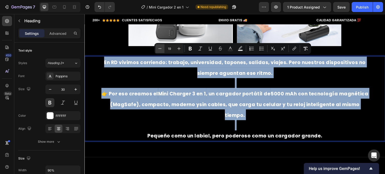
type input "18"
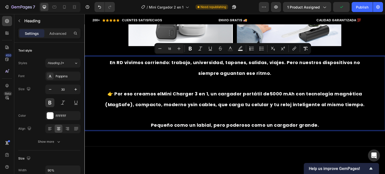
click at [163, 117] on p "Pequeño como un labial, pero poderoso como un cargador grande." at bounding box center [235, 119] width 270 height 21
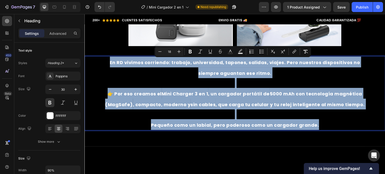
drag, startPoint x: 316, startPoint y: 126, endPoint x: 93, endPoint y: 65, distance: 231.4
click at [93, 65] on div "En RD vivimos corriendo: trabajo, universidad, tapones, salidas, viajes. Pero n…" at bounding box center [234, 93] width 301 height 74
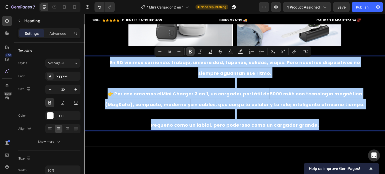
click at [191, 50] on icon "Editor contextual toolbar" at bounding box center [190, 51] width 5 height 5
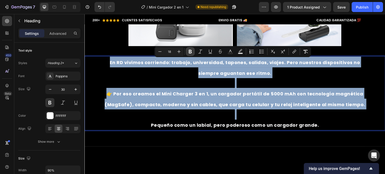
click at [191, 53] on div "Title Line ¿Te ha pasado que sales con tu celular cargado y, a mitad del día, l…" at bounding box center [234, 19] width 301 height 237
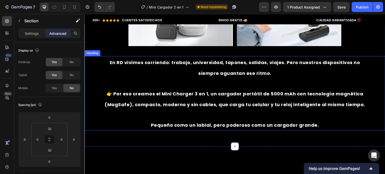
click at [175, 92] on strong "👉 Por eso creamos el Mini Charger 3 en 1, un cargador portátil de 5000 mAh con …" at bounding box center [234, 99] width 261 height 17
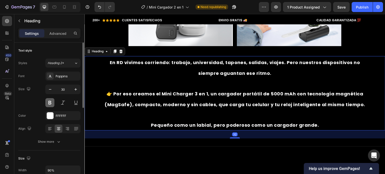
click at [46, 102] on button at bounding box center [49, 102] width 9 height 9
click at [164, 108] on h2 "En RD vivimos corriendo: trabajo, universidad, tapones, salidas, viajes. Pero n…" at bounding box center [234, 93] width 271 height 74
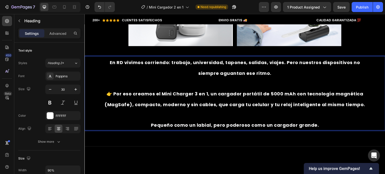
click at [112, 70] on p "En RD vivimos corriendo: trabajo, universidad, tapones, salidas, viajes. Pero n…" at bounding box center [235, 93] width 270 height 73
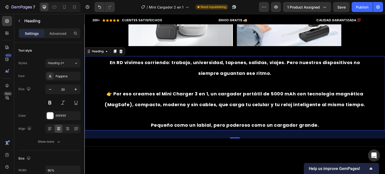
drag, startPoint x: 97, startPoint y: 60, endPoint x: 142, endPoint y: 62, distance: 45.1
click at [142, 62] on div "En RD vivimos corriendo: trabajo, universidad, tapones, salidas, viajes. Pero n…" at bounding box center [234, 93] width 301 height 74
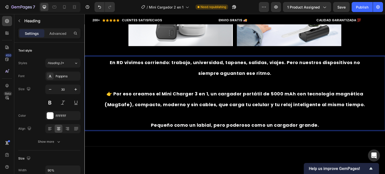
click at [110, 59] on strong "En RD vivimos corriendo: trabajo, universidad, tapones, salidas, viajes. Pero n…" at bounding box center [235, 67] width 250 height 17
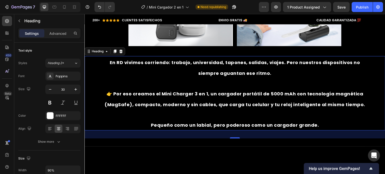
drag, startPoint x: 96, startPoint y: 65, endPoint x: 189, endPoint y: 92, distance: 96.6
click at [189, 92] on div "En RD vivimos corriendo: trabajo, universidad, tapones, salidas, viajes. Pero n…" at bounding box center [234, 93] width 301 height 74
click at [319, 125] on p "En RD vivimos corriendo: trabajo, universidad, tapones, salidas, viajes. Pero n…" at bounding box center [235, 93] width 270 height 73
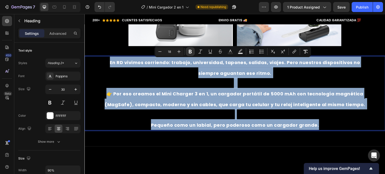
drag, startPoint x: 325, startPoint y: 126, endPoint x: 96, endPoint y: 64, distance: 236.6
click at [96, 64] on div "En RD vivimos corriendo: trabajo, universidad, tapones, salidas, viajes. Pero n…" at bounding box center [234, 93] width 301 height 74
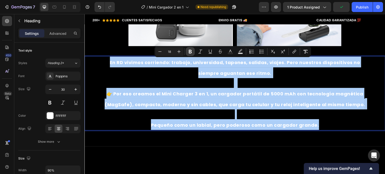
click at [189, 53] on icon "Editor contextual toolbar" at bounding box center [190, 52] width 3 height 4
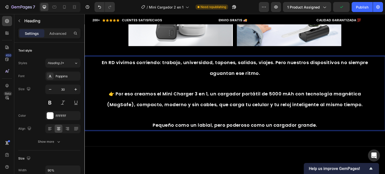
click at [212, 94] on span "👉 Por eso creamos el Mini Charger 3 en 1, un cargador portátil de 5000 mAh con …" at bounding box center [235, 99] width 256 height 17
drag, startPoint x: 208, startPoint y: 94, endPoint x: 162, endPoint y: 92, distance: 46.6
click at [162, 92] on span "👉 Por eso creamos el Mini Charger 3 en 1, un cargador portátil de 5000 mAh con …" at bounding box center [235, 99] width 256 height 17
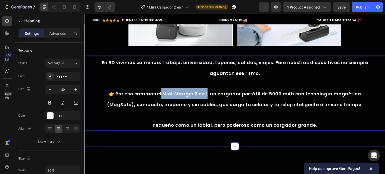
click at [123, 134] on div "Title Line ¿Te ha pasado que sales con tu celular cargado y, a mitad del día, l…" at bounding box center [234, 19] width 301 height 237
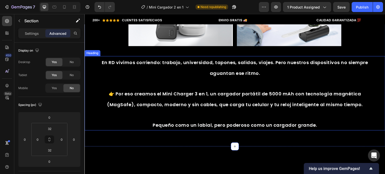
click at [196, 91] on span "👉 Por eso creamos el Mini Charger 3 en 1, un cargador portátil de 5000 mAh con …" at bounding box center [235, 99] width 256 height 17
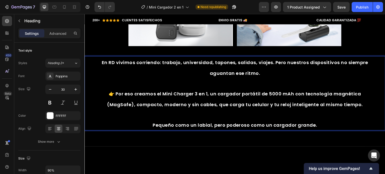
click at [212, 96] on span "👉 Por eso creamos el Mini Charger 3 en 1, un cargador portátil de 5000 mAh con …" at bounding box center [235, 99] width 256 height 17
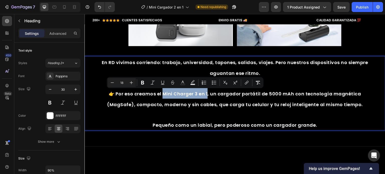
drag, startPoint x: 209, startPoint y: 95, endPoint x: 163, endPoint y: 92, distance: 45.4
click at [163, 92] on span "👉 Por eso creamos el Mini Charger 3 en 1, un cargador portátil de 5000 mAh con …" at bounding box center [235, 99] width 256 height 17
click at [143, 81] on icon "Editor contextual toolbar" at bounding box center [142, 82] width 5 height 5
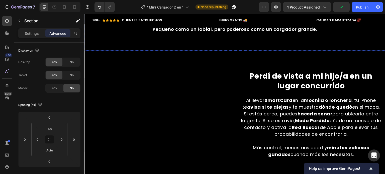
scroll to position [537, 0]
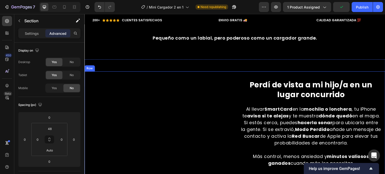
click at [250, 80] on div "Perdí de vista a mi hijo/a en un lugar concurrido Heading 🚨 No puedes ver YouTu…" at bounding box center [311, 123] width 148 height 104
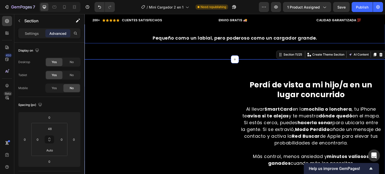
click at [260, 36] on span "Pequeño como un labial, pero poderoso como un cargador grande." at bounding box center [235, 38] width 164 height 6
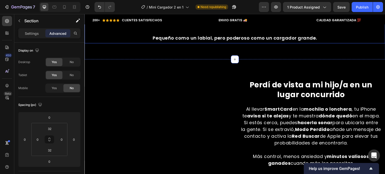
click at [225, 41] on span "Pequeño como un labial, pero poderoso como un cargador grande." at bounding box center [235, 38] width 164 height 6
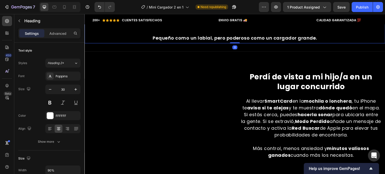
drag, startPoint x: 231, startPoint y: 51, endPoint x: 138, endPoint y: 67, distance: 94.9
click at [233, 40] on div "⁠⁠⁠⁠⁠⁠⁠ En RD vivimos corriendo: trabajo, universidad, tapones, salidas, viajes…" at bounding box center [234, 6] width 301 height 74
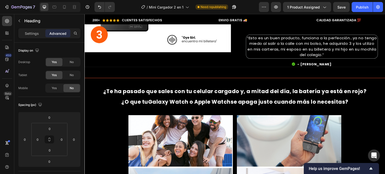
scroll to position [275, 0]
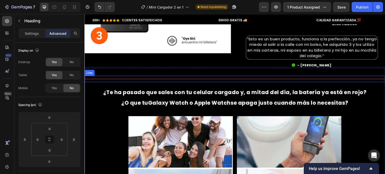
click at [191, 78] on div "Title Line" at bounding box center [234, 79] width 301 height 6
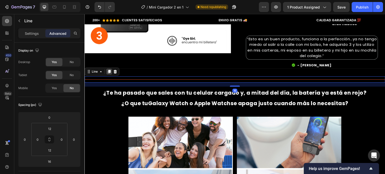
click at [108, 71] on icon at bounding box center [109, 72] width 3 height 4
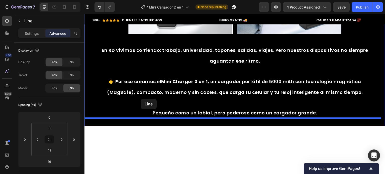
scroll to position [479, 0]
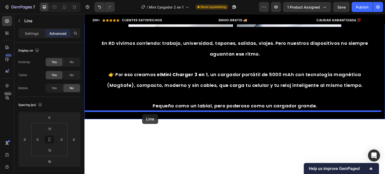
drag, startPoint x: 89, startPoint y: 83, endPoint x: 142, endPoint y: 114, distance: 61.5
type input "0"
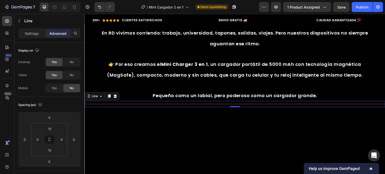
scroll to position [469, 0]
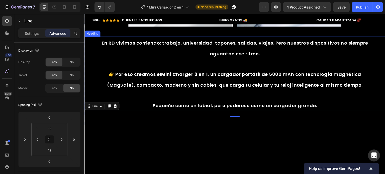
click at [232, 105] on span "Pequeño como un labial, pero poderoso como un cargador grande." at bounding box center [235, 105] width 164 height 6
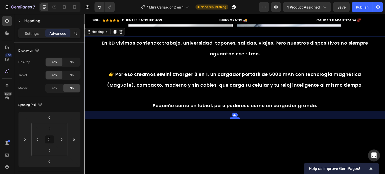
drag, startPoint x: 229, startPoint y: 110, endPoint x: 230, endPoint y: 118, distance: 8.1
click at [230, 118] on div at bounding box center [235, 118] width 10 height 2
type input "32"
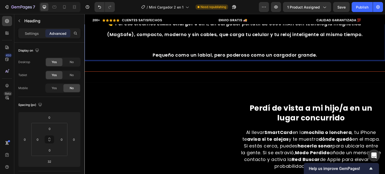
scroll to position [522, 0]
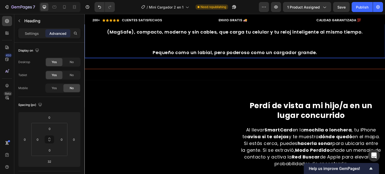
click at [240, 70] on div "Title Line" at bounding box center [234, 69] width 301 height 6
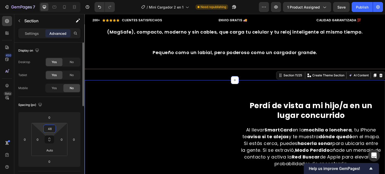
click at [49, 129] on input "48" at bounding box center [50, 129] width 10 height 8
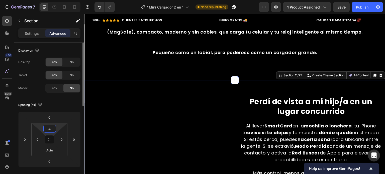
type input "32"
click at [297, 106] on div "Perdí de vista a mi hijo/a en un lugar concurrido Heading 🚨 No puedes ver YouTu…" at bounding box center [311, 140] width 148 height 104
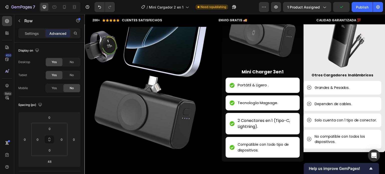
scroll to position [1317, 0]
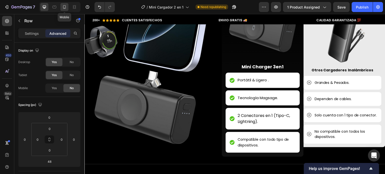
click at [62, 5] on icon at bounding box center [64, 7] width 5 height 5
type input "40"
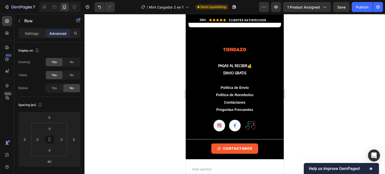
scroll to position [2656, 0]
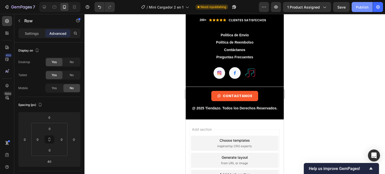
click at [362, 11] on button "Publish" at bounding box center [361, 7] width 21 height 10
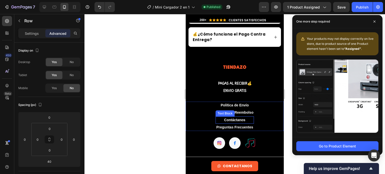
scroll to position [2581, 0]
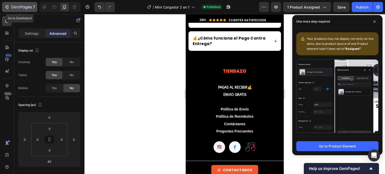
click at [22, 6] on icon "button" at bounding box center [21, 7] width 21 height 4
